Goal: Task Accomplishment & Management: Manage account settings

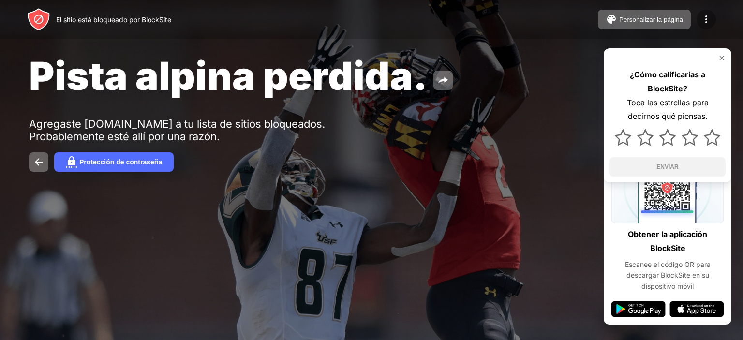
click at [703, 15] on img at bounding box center [707, 20] width 12 height 12
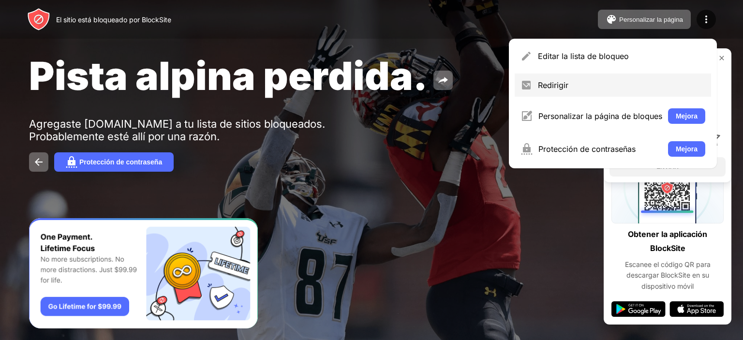
click at [620, 74] on div "Redirigir" at bounding box center [613, 85] width 196 height 23
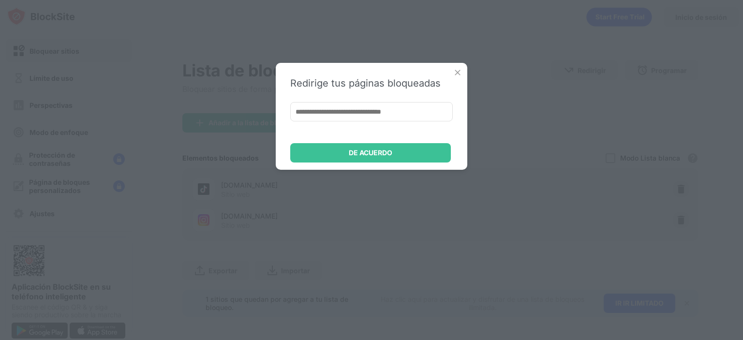
click at [459, 65] on div "Redirige tus páginas bloqueadas DE ACUERDO" at bounding box center [372, 116] width 192 height 107
click at [458, 67] on div "Redirige tus páginas bloqueadas DE ACUERDO" at bounding box center [372, 116] width 192 height 107
click at [458, 75] on img at bounding box center [458, 73] width 10 height 10
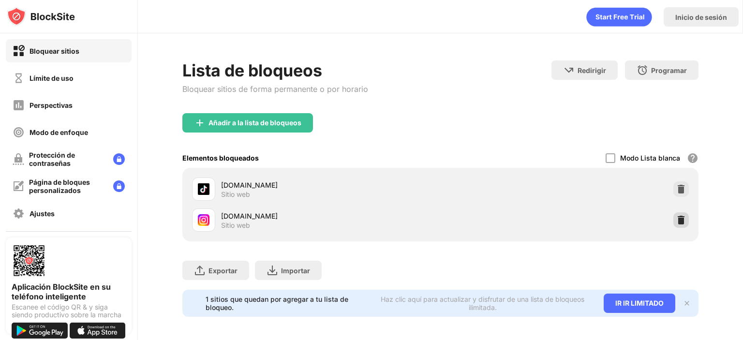
click at [677, 218] on img at bounding box center [682, 220] width 10 height 10
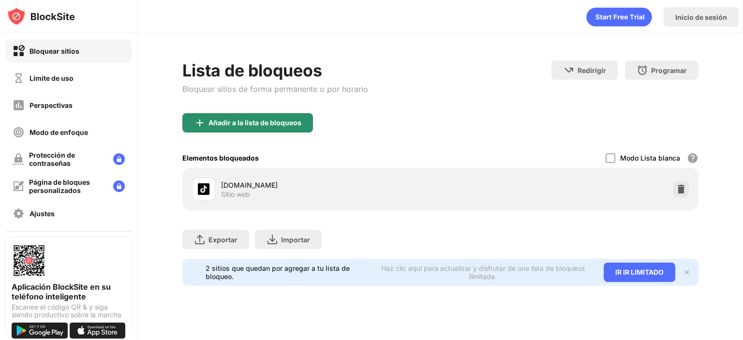
click at [240, 125] on font "Añadir a la lista de bloqueos" at bounding box center [255, 123] width 93 height 8
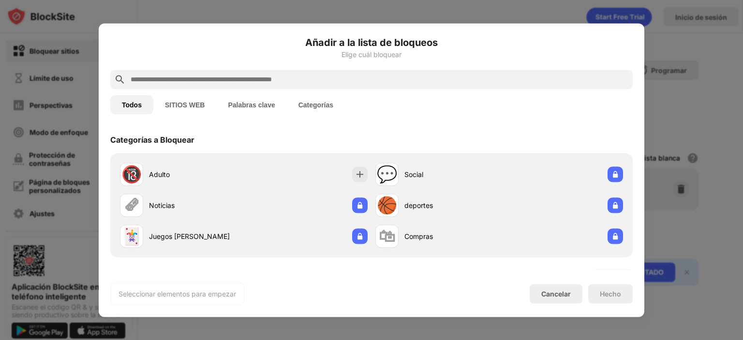
click at [286, 77] on input "text" at bounding box center [379, 80] width 499 height 12
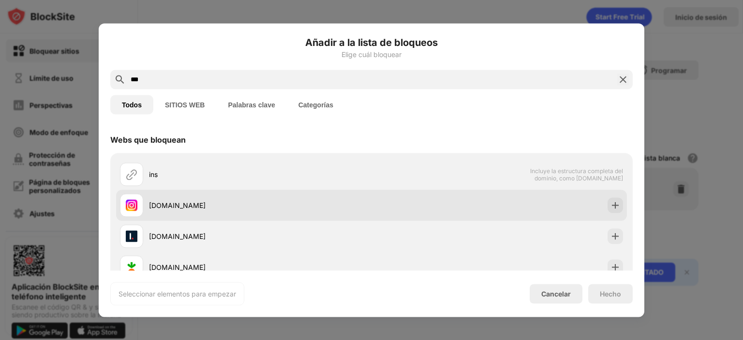
type input "***"
click at [348, 203] on div "[DOMAIN_NAME]" at bounding box center [260, 205] width 223 height 10
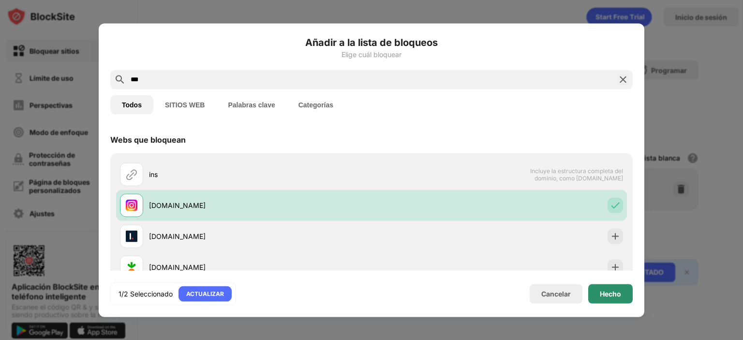
click at [620, 289] on div "Hecho" at bounding box center [610, 293] width 45 height 19
